Goal: Navigation & Orientation: Find specific page/section

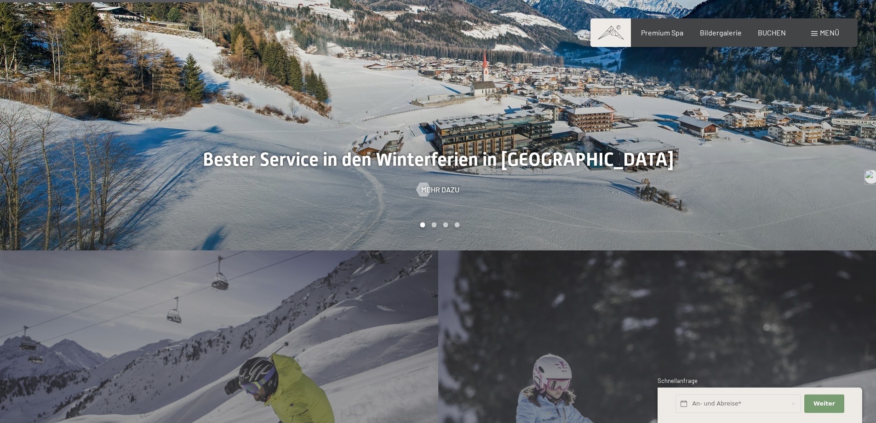
scroll to position [1012, 0]
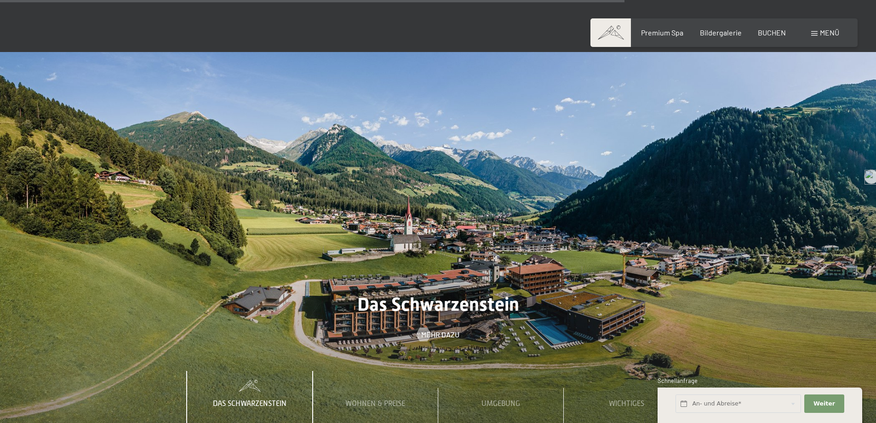
scroll to position [3312, 0]
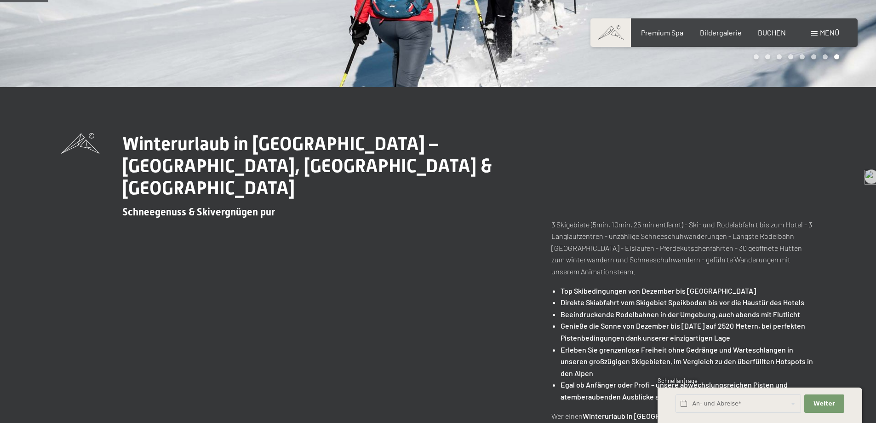
click at [816, 38] on div "Buchen Anfragen Premium Spa Bildergalerie BUCHEN Menü DE IT EN Gutschein Bilder…" at bounding box center [724, 33] width 230 height 10
click at [815, 34] on span at bounding box center [814, 33] width 6 height 5
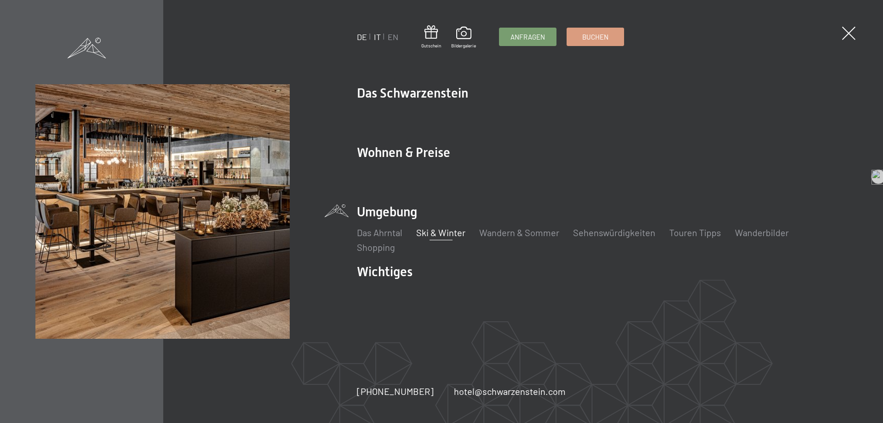
click at [376, 39] on link "IT" at bounding box center [377, 37] width 7 height 10
click at [374, 37] on li "IT" at bounding box center [377, 36] width 7 height 11
click at [379, 37] on link "IT" at bounding box center [377, 37] width 7 height 10
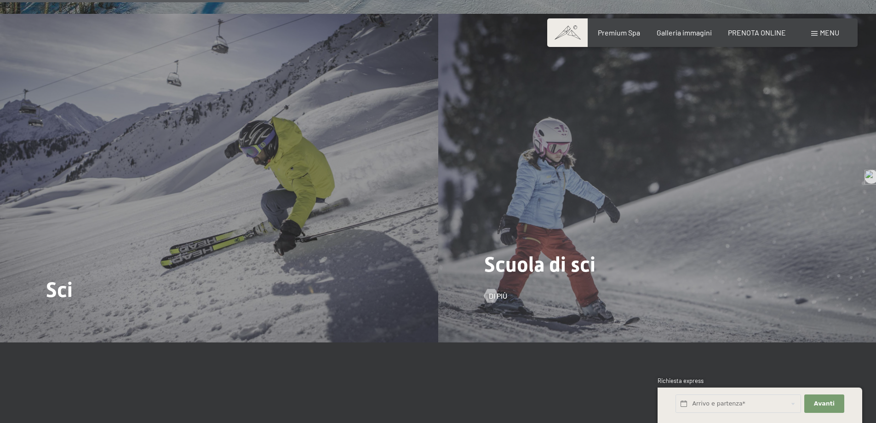
scroll to position [1242, 0]
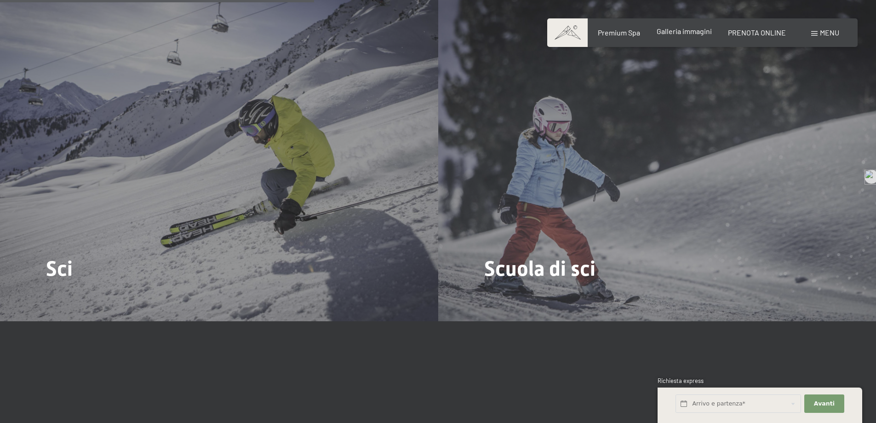
click at [688, 28] on span "Galleria immagini" at bounding box center [684, 31] width 55 height 9
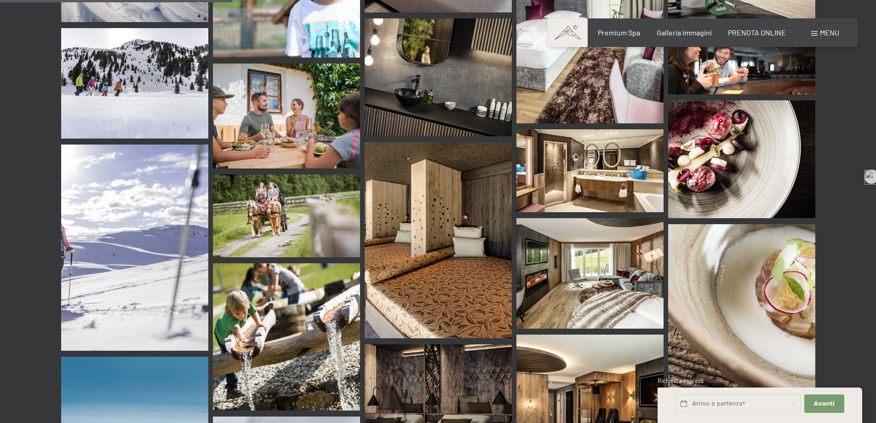
scroll to position [3312, 0]
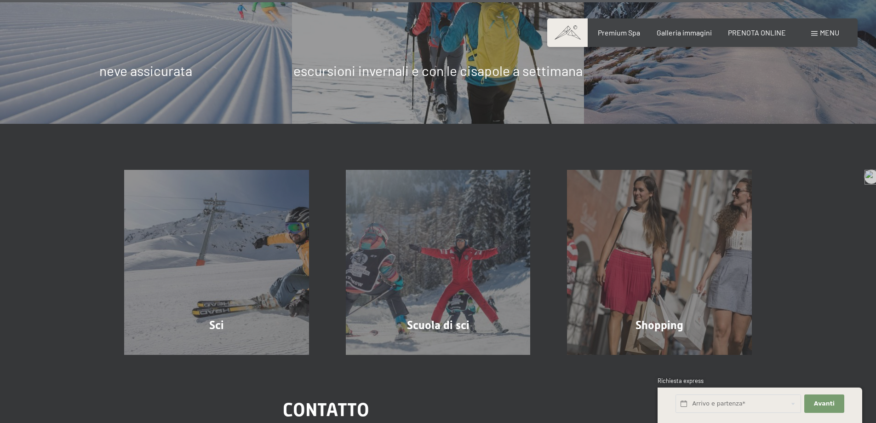
scroll to position [3039, 0]
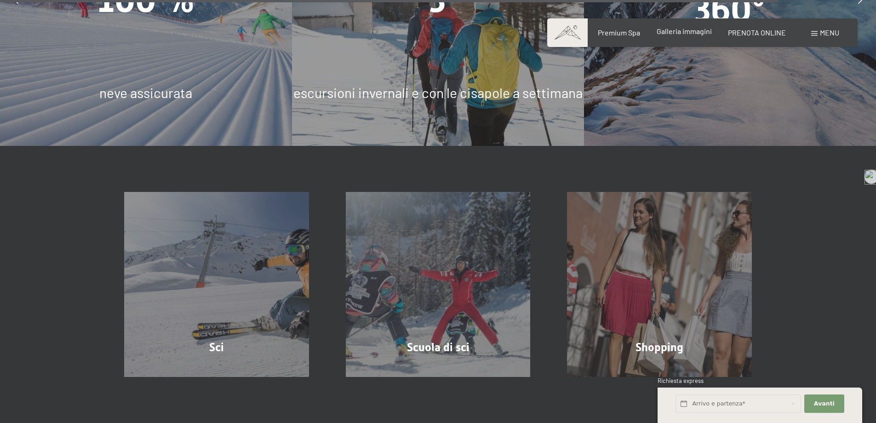
click at [676, 33] on span "Galleria immagini" at bounding box center [684, 31] width 55 height 9
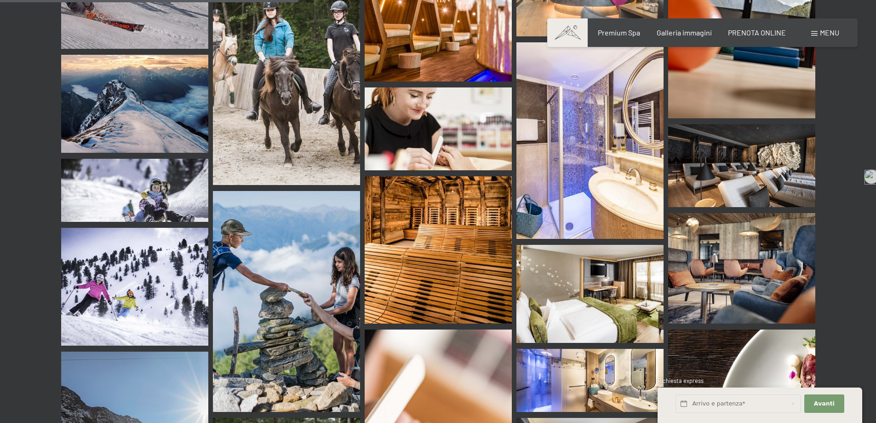
scroll to position [3978, 0]
